Goal: Task Accomplishment & Management: Use online tool/utility

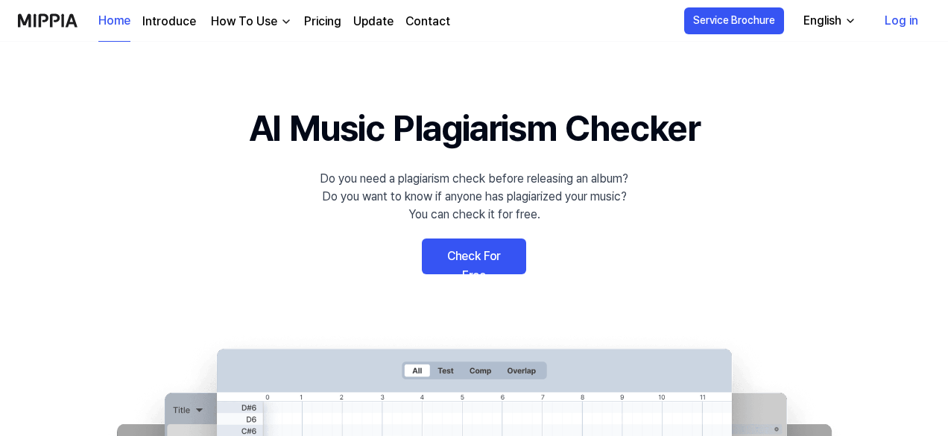
click at [492, 266] on link "Check For Free" at bounding box center [474, 256] width 104 height 36
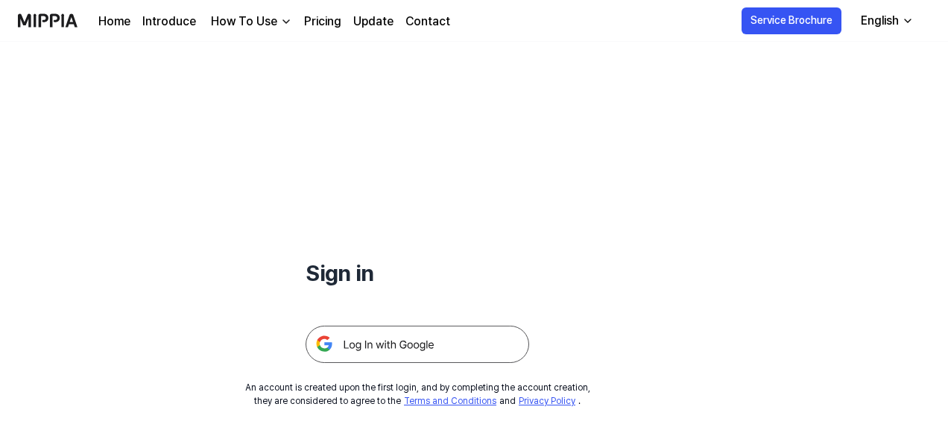
click at [469, 332] on img at bounding box center [416, 344] width 223 height 37
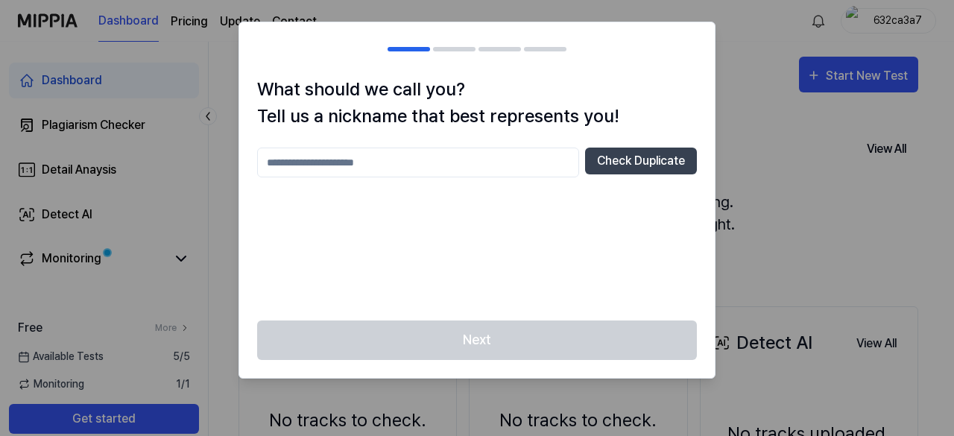
click at [362, 162] on input "text" at bounding box center [418, 163] width 322 height 30
type input "****"
click at [687, 171] on button "Check Duplicate" at bounding box center [641, 161] width 112 height 27
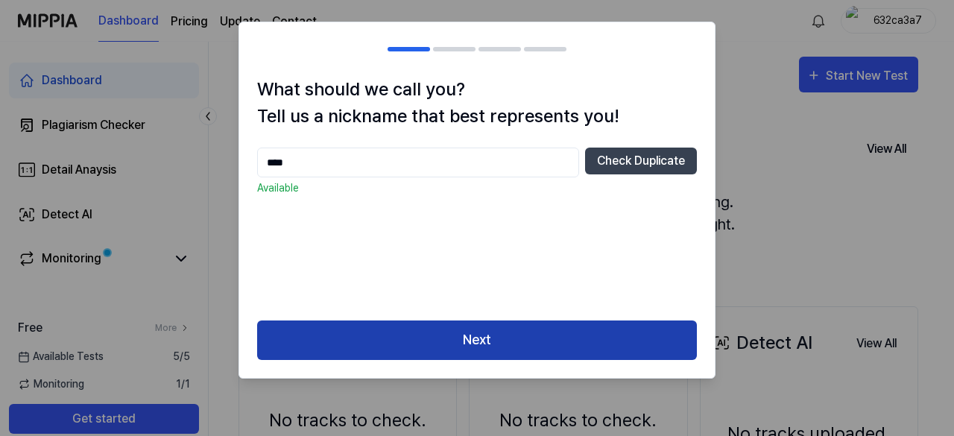
click at [526, 346] on button "Next" at bounding box center [477, 339] width 440 height 39
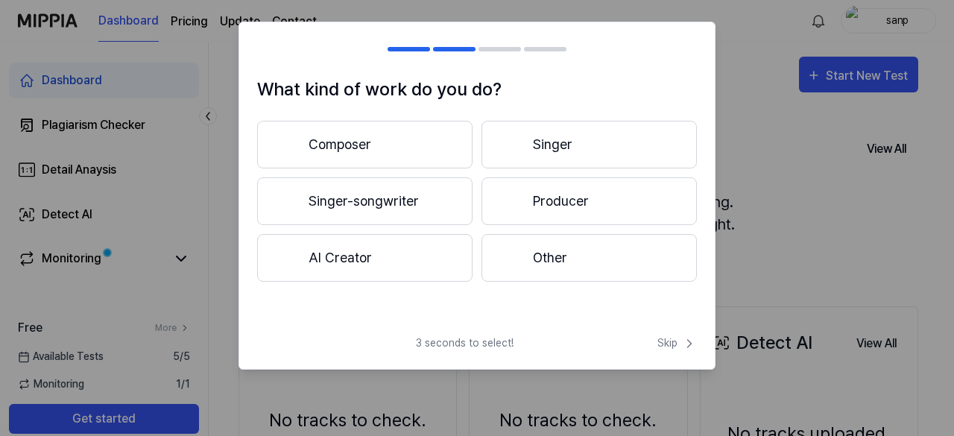
click at [563, 256] on button "Other" at bounding box center [588, 258] width 215 height 48
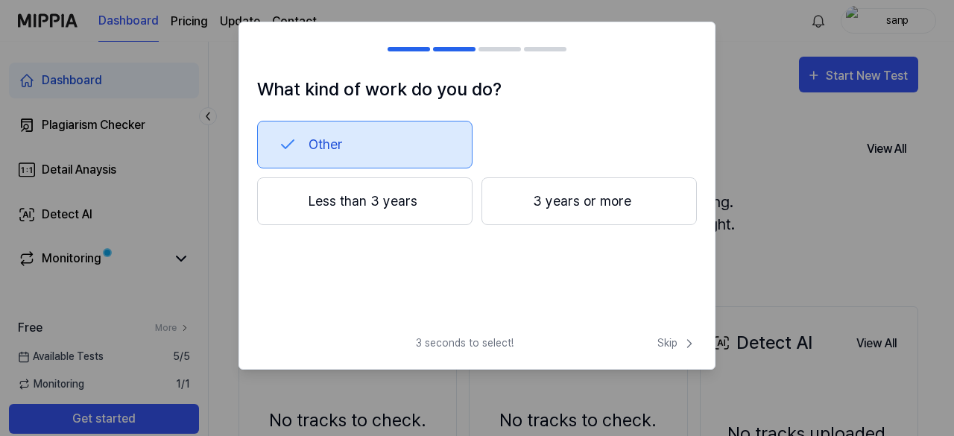
click at [345, 191] on button "Less than 3 years" at bounding box center [364, 201] width 215 height 48
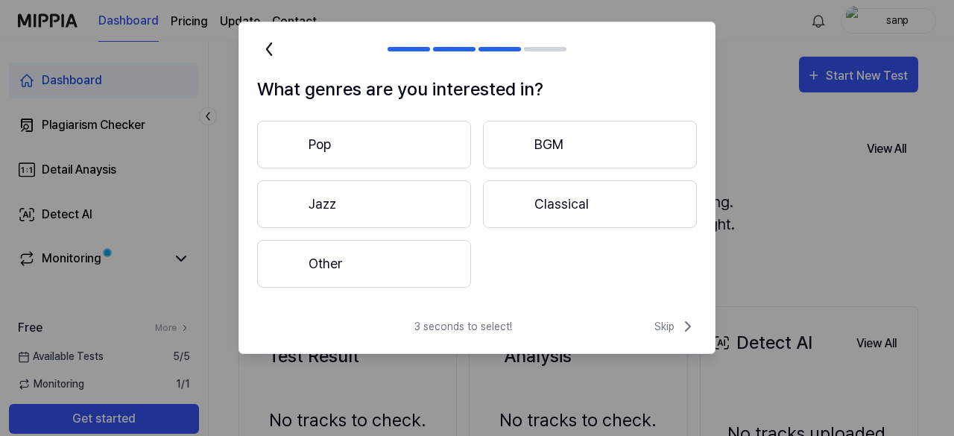
click at [380, 278] on button "Other" at bounding box center [364, 264] width 214 height 48
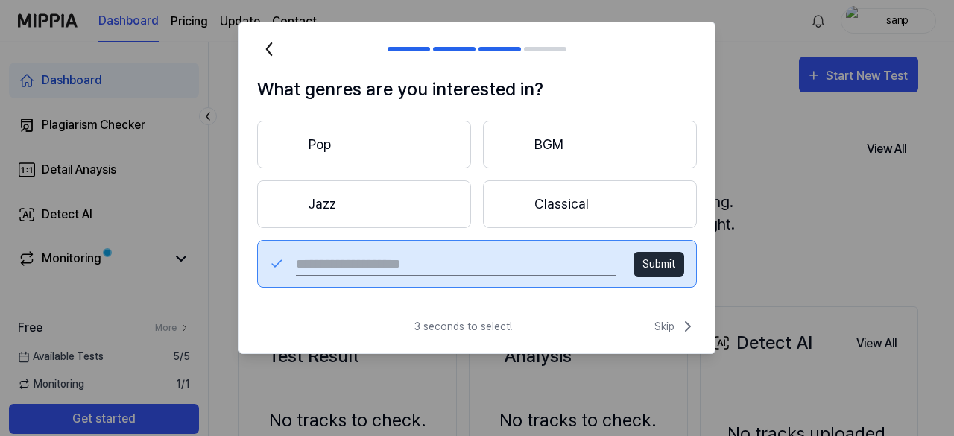
click at [602, 88] on h1 "What genres are you interested in?" at bounding box center [477, 89] width 440 height 27
click at [581, 217] on button "Classical" at bounding box center [590, 204] width 214 height 48
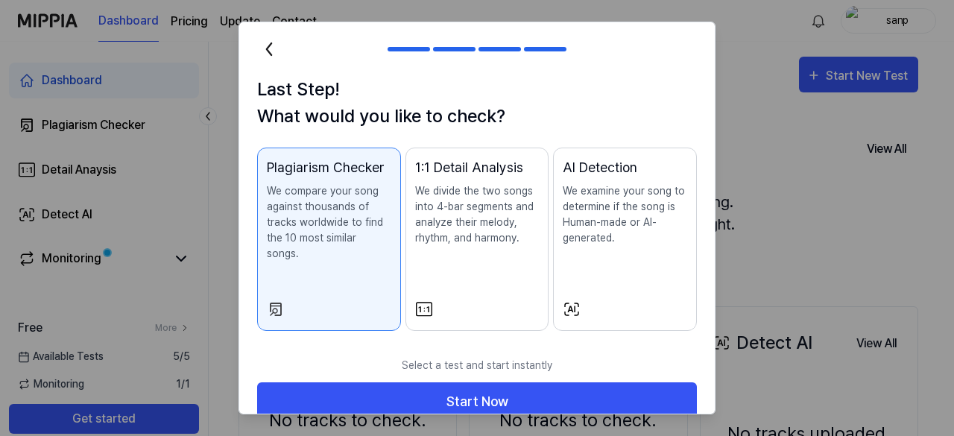
click at [434, 274] on div "1:1 Detail Analysis We divide the two songs into 4-bar segments and analyze the…" at bounding box center [477, 216] width 124 height 118
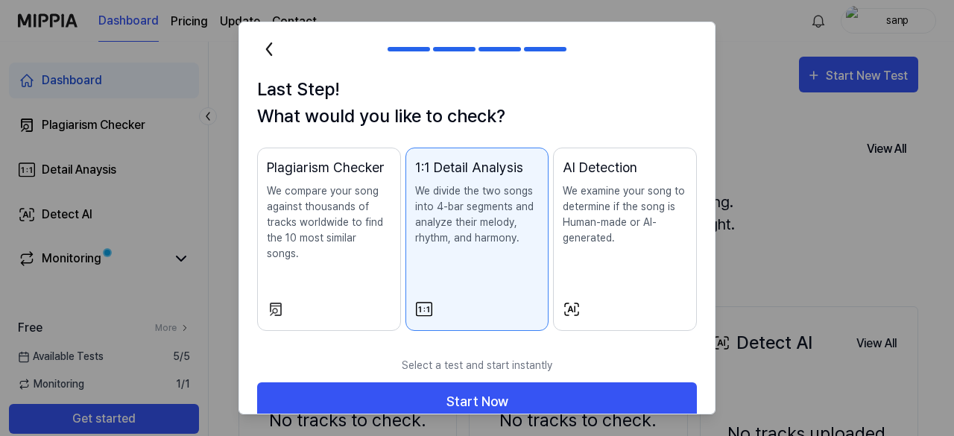
click at [577, 251] on div "AI Detection We examine your song to determine if the song is Human-made or AI-…" at bounding box center [624, 216] width 124 height 118
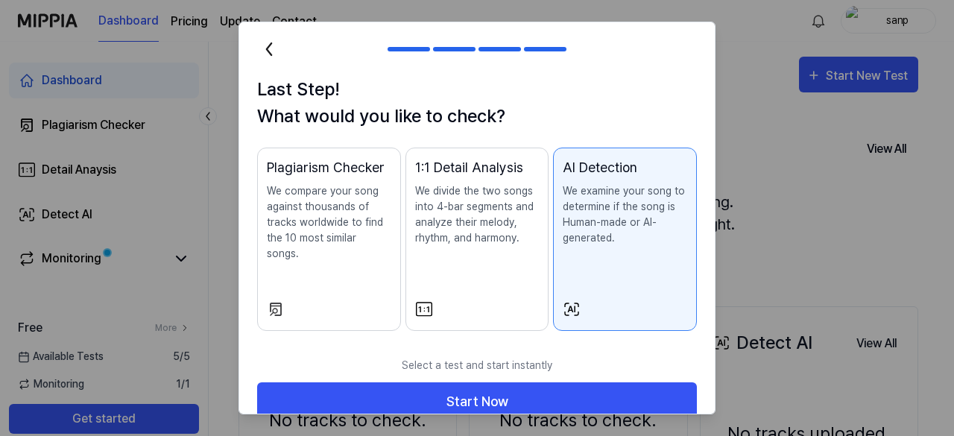
click at [350, 249] on div "Plagiarism Checker We compare your song against thousands of tracks worldwide t…" at bounding box center [329, 224] width 124 height 134
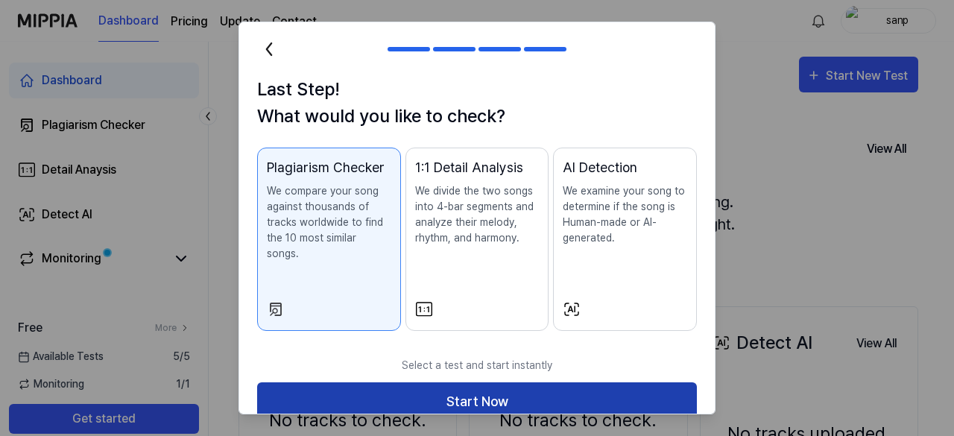
click at [458, 385] on button "Start Now" at bounding box center [477, 401] width 440 height 39
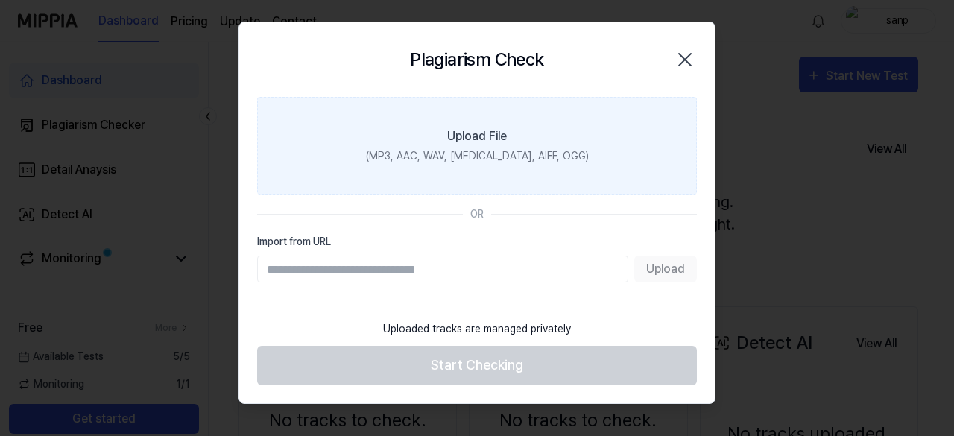
click at [421, 140] on label "Upload File (MP3, AAC, WAV, [MEDICAL_DATA], AIFF, OGG)" at bounding box center [477, 146] width 440 height 98
click at [0, 0] on input "Upload File (MP3, AAC, WAV, [MEDICAL_DATA], AIFF, OGG)" at bounding box center [0, 0] width 0 height 0
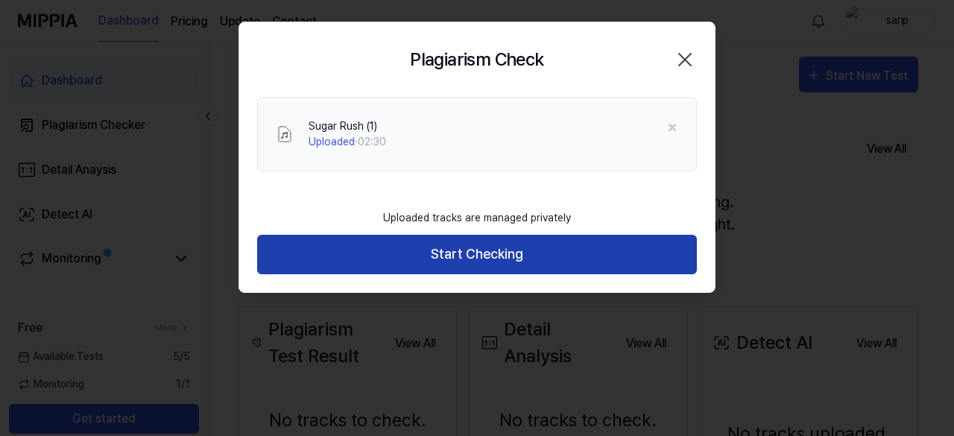
click at [527, 256] on button "Start Checking" at bounding box center [477, 254] width 440 height 39
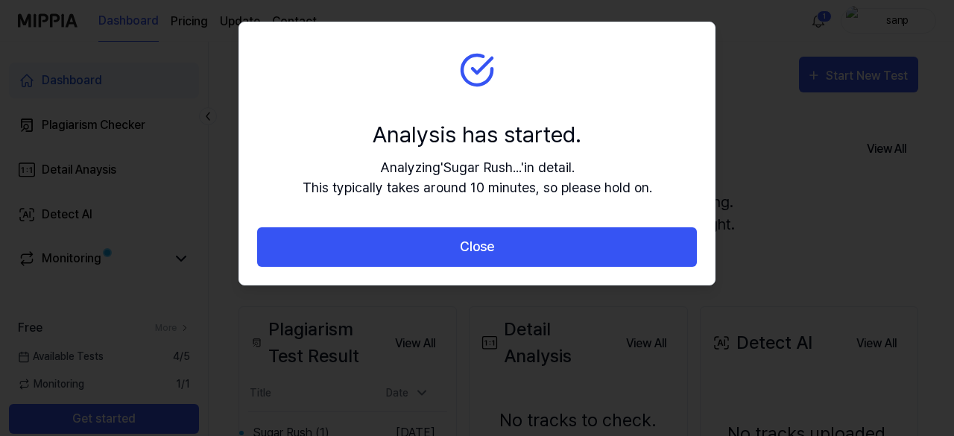
click at [648, 61] on section "Analysis has started. Analyzing ' Sugar Rush... ' in detail. This typically tak…" at bounding box center [476, 124] width 475 height 205
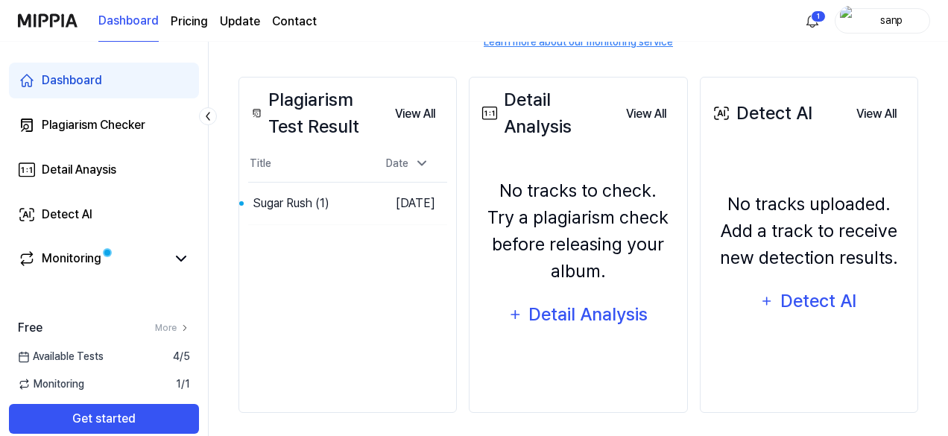
scroll to position [235, 0]
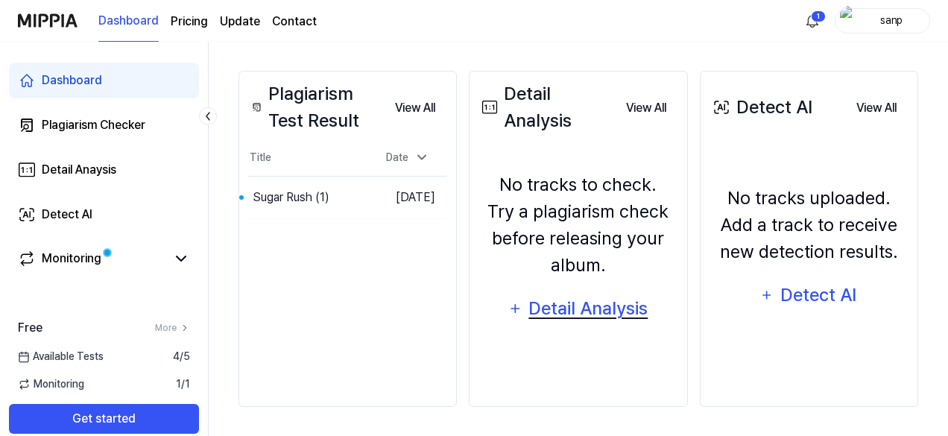
click at [513, 314] on icon "button" at bounding box center [515, 308] width 16 height 18
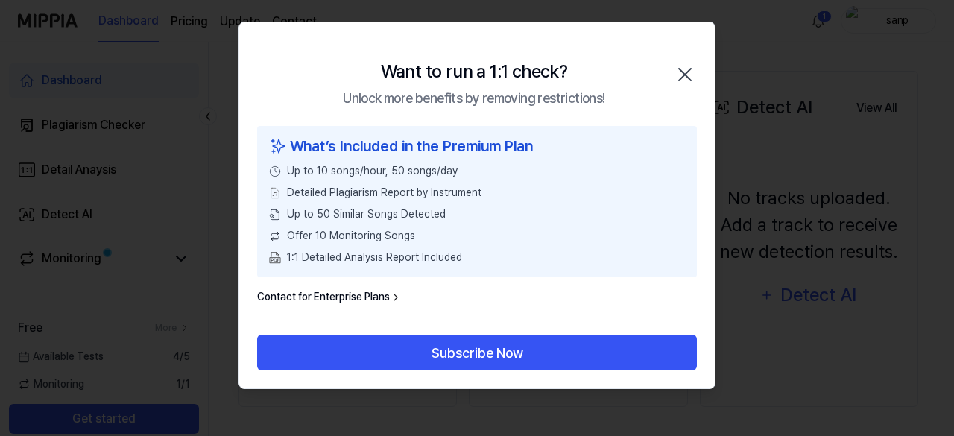
click at [685, 72] on icon "button" at bounding box center [685, 75] width 24 height 24
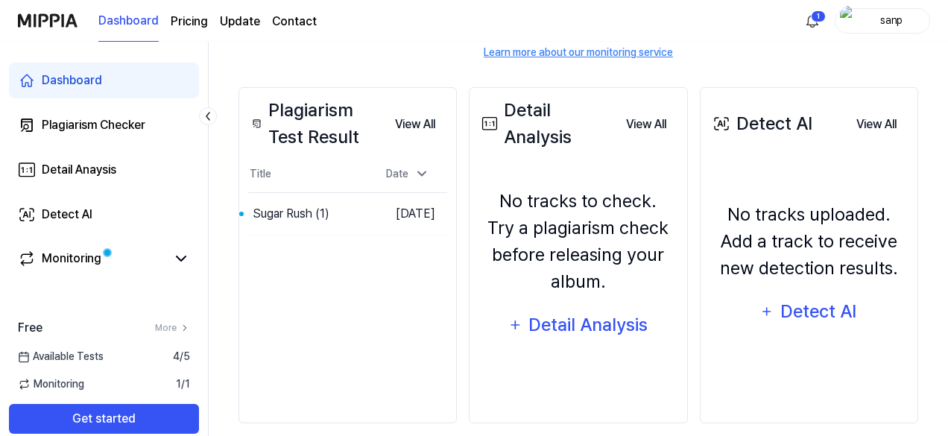
scroll to position [221, 0]
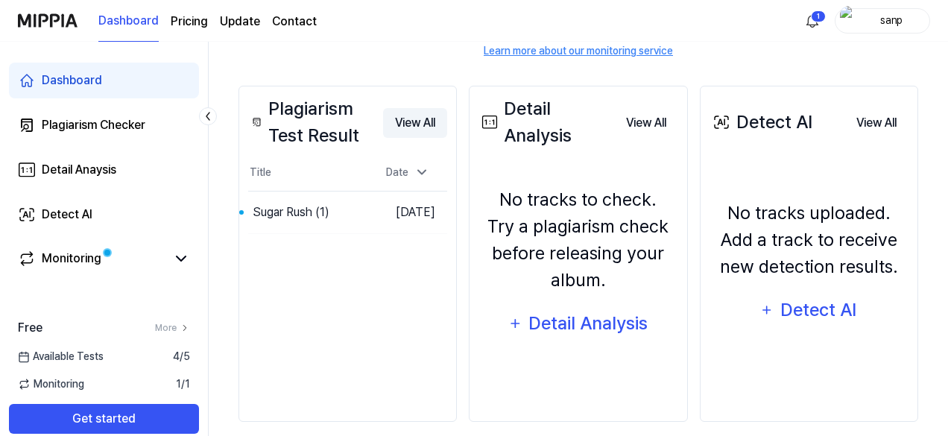
click at [411, 119] on button "View All" at bounding box center [415, 123] width 64 height 30
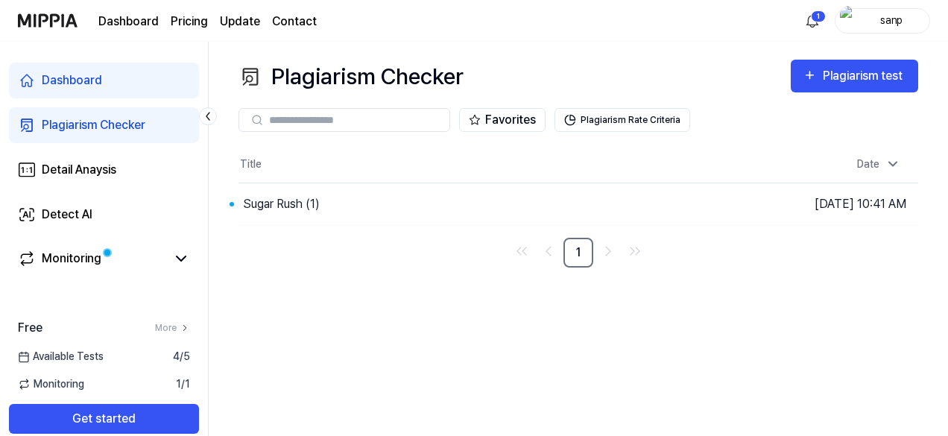
scroll to position [0, 0]
click at [84, 259] on div "Monitoring" at bounding box center [72, 259] width 60 height 18
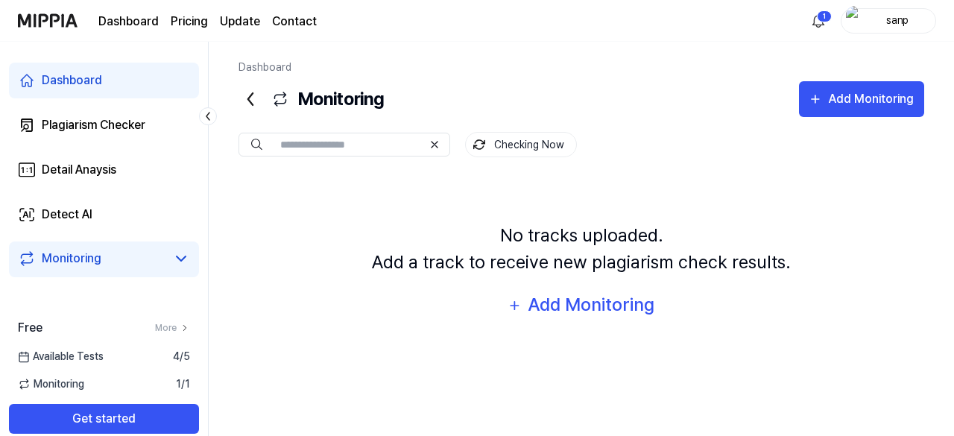
click at [343, 142] on input "text" at bounding box center [351, 144] width 142 height 13
click at [328, 144] on input "text" at bounding box center [351, 144] width 142 height 13
click at [344, 143] on input "********" at bounding box center [351, 144] width 142 height 13
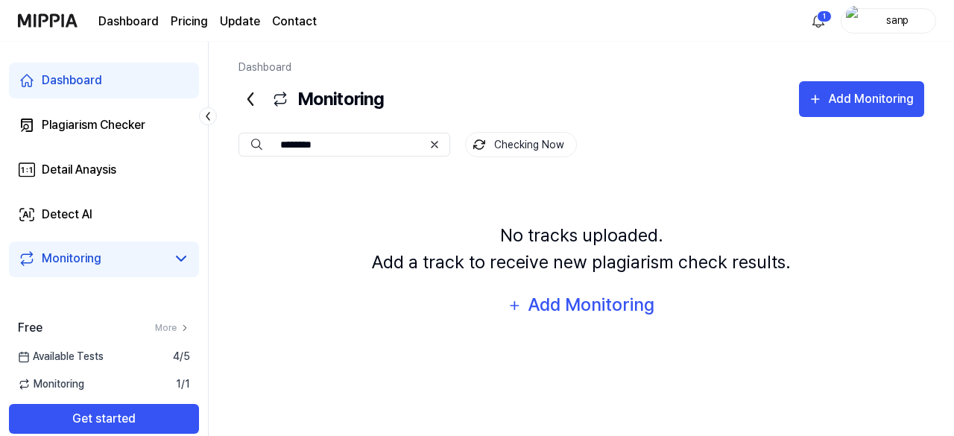
click at [344, 143] on input "********" at bounding box center [351, 144] width 142 height 13
click at [355, 143] on input "********" at bounding box center [351, 144] width 142 height 13
type input "********"
click at [343, 177] on div "No tracks uploaded. Add a track to receive new plagiarism check results. Add Mo…" at bounding box center [580, 272] width 685 height 191
click at [440, 147] on icon at bounding box center [434, 145] width 12 height 12
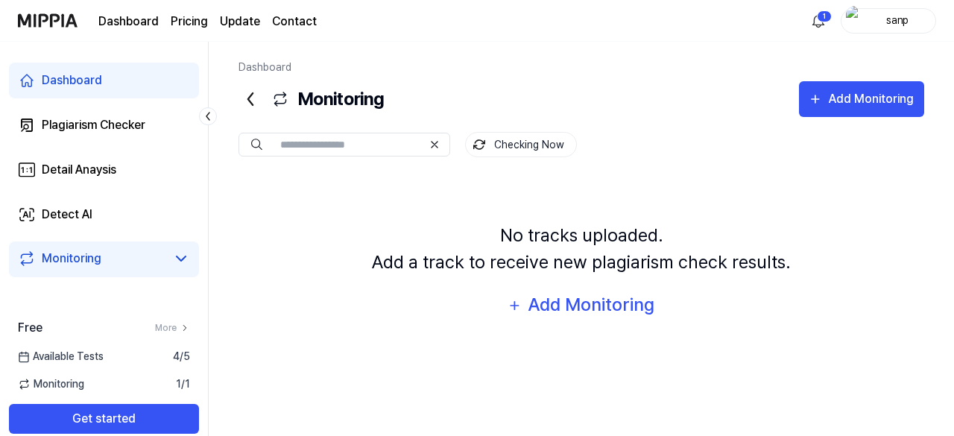
click at [338, 147] on input "text" at bounding box center [351, 144] width 142 height 13
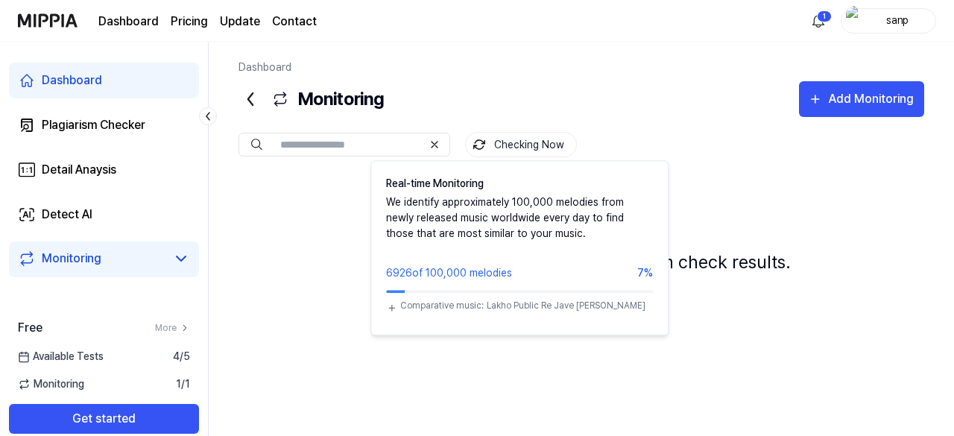
click at [513, 142] on button "Checking Now" at bounding box center [521, 144] width 112 height 25
click at [508, 145] on button "Checking Now" at bounding box center [521, 144] width 112 height 25
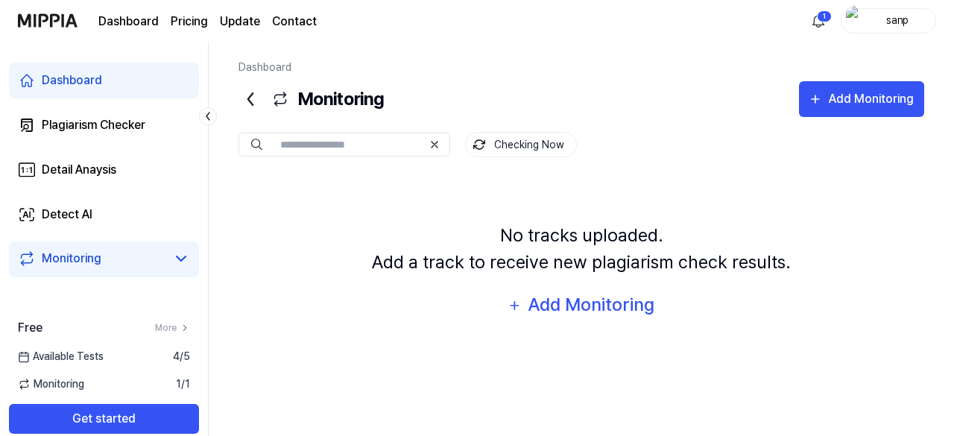
click at [328, 148] on input "text" at bounding box center [351, 144] width 142 height 13
click at [316, 144] on input "text" at bounding box center [351, 144] width 142 height 13
click at [83, 269] on div "Monitoring" at bounding box center [104, 259] width 190 height 36
click at [575, 291] on div "Add Monitoring" at bounding box center [591, 305] width 129 height 28
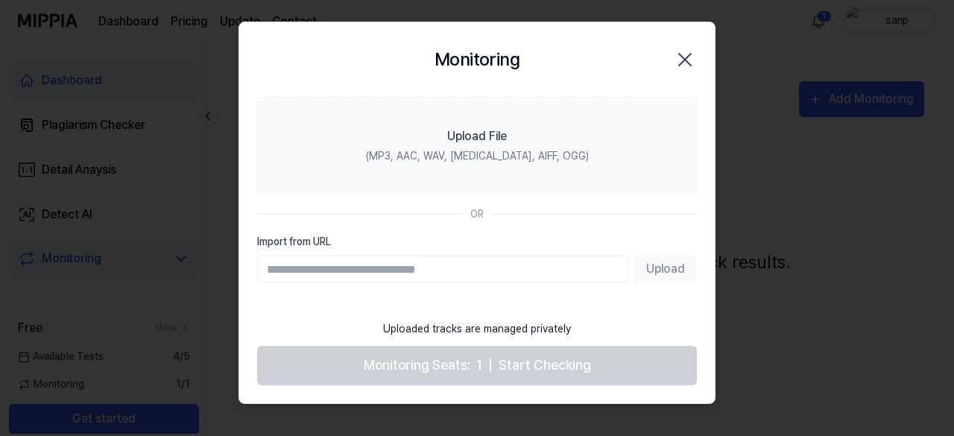
paste input "**********"
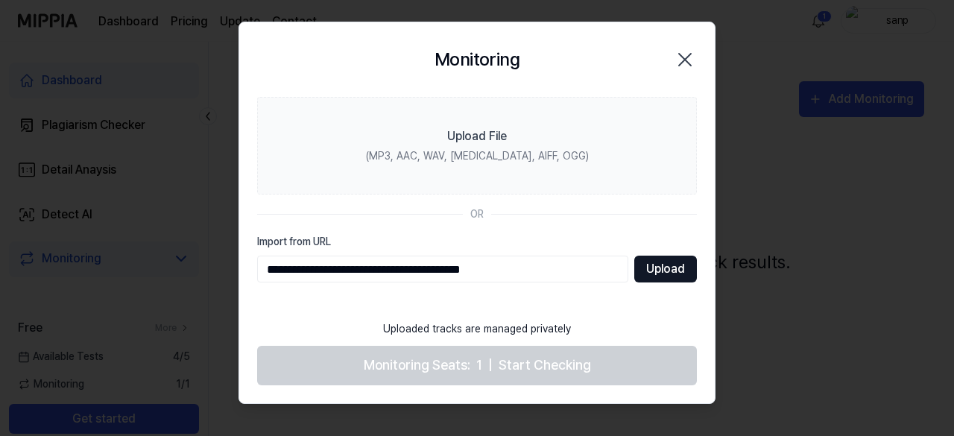
type input "**********"
click at [672, 273] on button "Upload" at bounding box center [665, 269] width 63 height 27
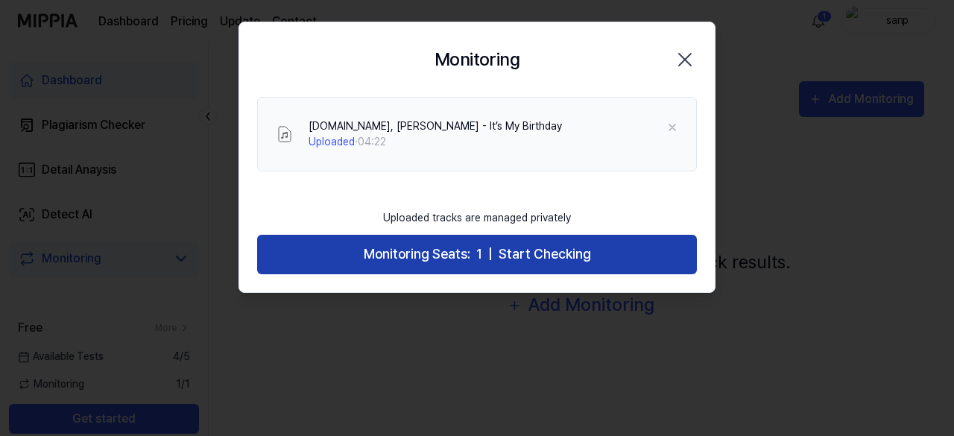
click at [544, 257] on span "Start Checking" at bounding box center [544, 255] width 92 height 22
